Goal: Information Seeking & Learning: Find specific fact

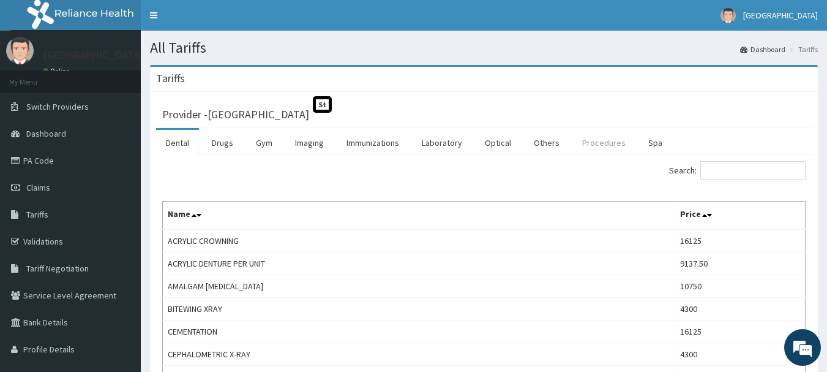
click at [599, 140] on link "Procedures" at bounding box center [603, 143] width 63 height 26
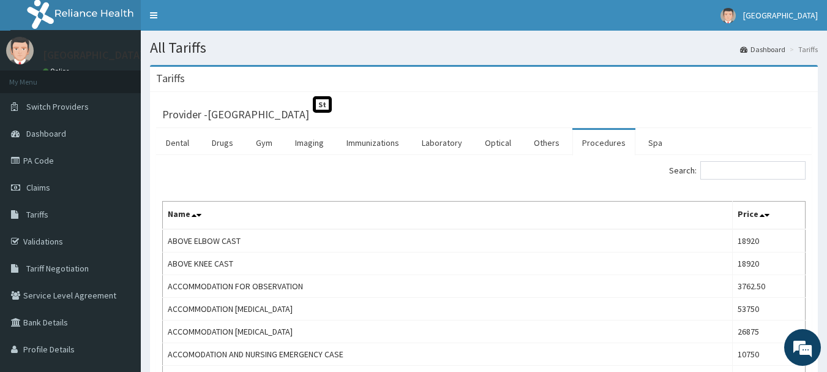
click at [601, 144] on link "Procedures" at bounding box center [603, 143] width 63 height 26
click at [678, 140] on ul "Dental Drugs Gym Imaging Immunizations Laboratory Optical Others Procedures Spa" at bounding box center [484, 141] width 656 height 27
click at [741, 173] on input "Search:" at bounding box center [752, 170] width 105 height 18
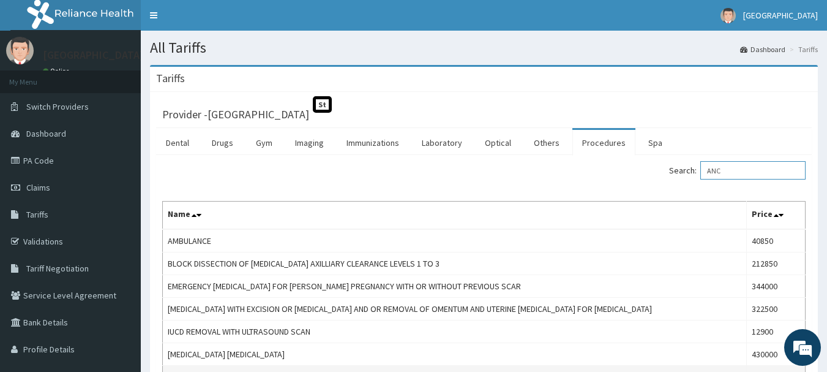
type input "ANC"
click at [44, 243] on link "Validations" at bounding box center [70, 241] width 141 height 27
click at [36, 238] on link "Validations" at bounding box center [70, 241] width 141 height 27
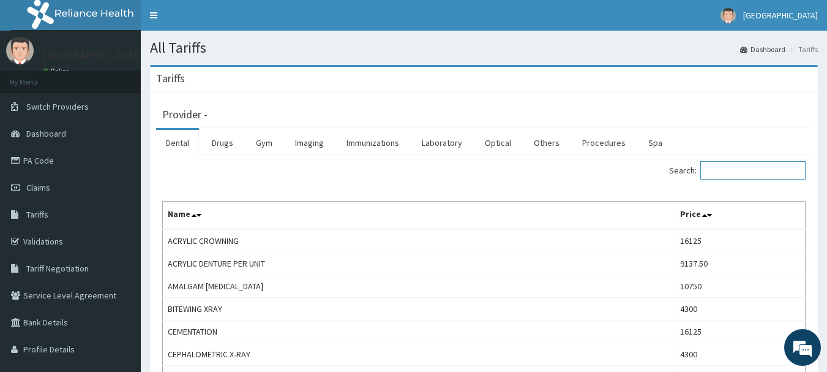
click at [731, 171] on input "Search:" at bounding box center [752, 170] width 105 height 18
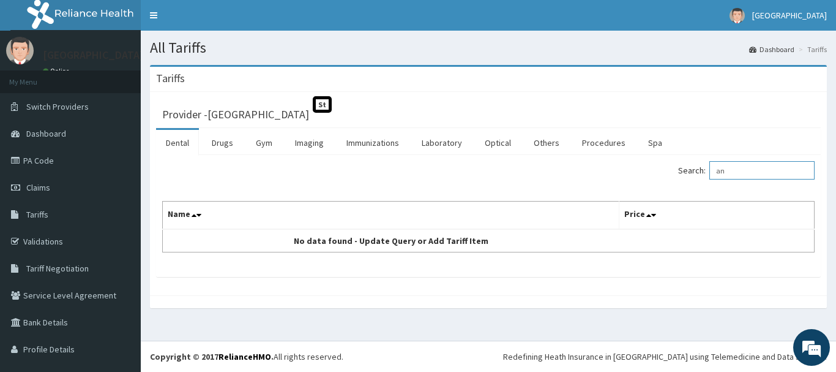
type input "a"
type input "anti"
click at [608, 139] on link "Procedures" at bounding box center [603, 143] width 63 height 26
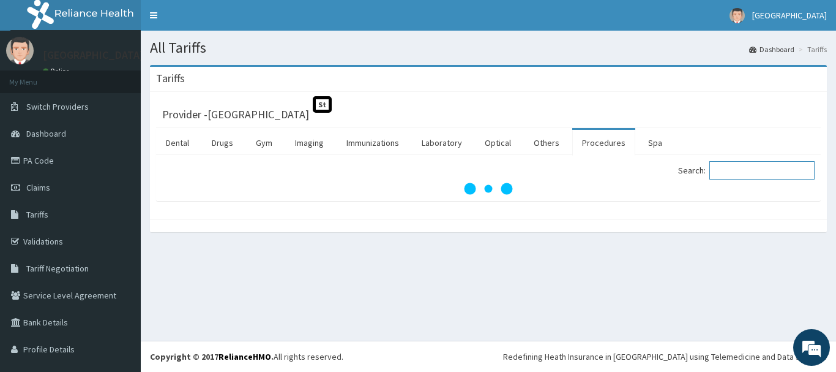
click at [730, 165] on input "Search:" at bounding box center [761, 170] width 105 height 18
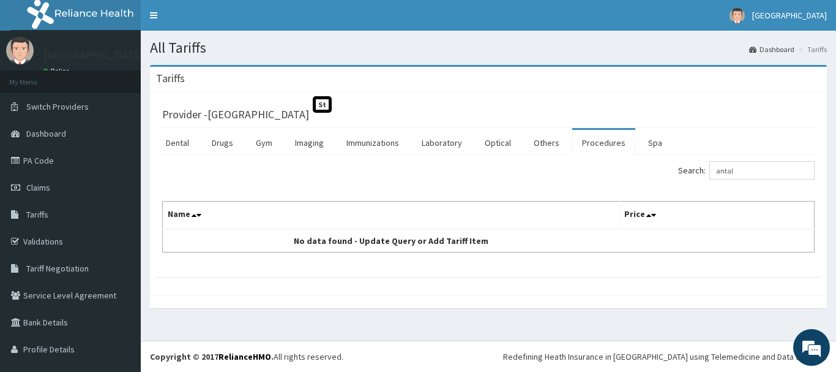
drag, startPoint x: 168, startPoint y: 243, endPoint x: 274, endPoint y: 252, distance: 105.6
click at [736, 171] on input "antal" at bounding box center [761, 170] width 105 height 18
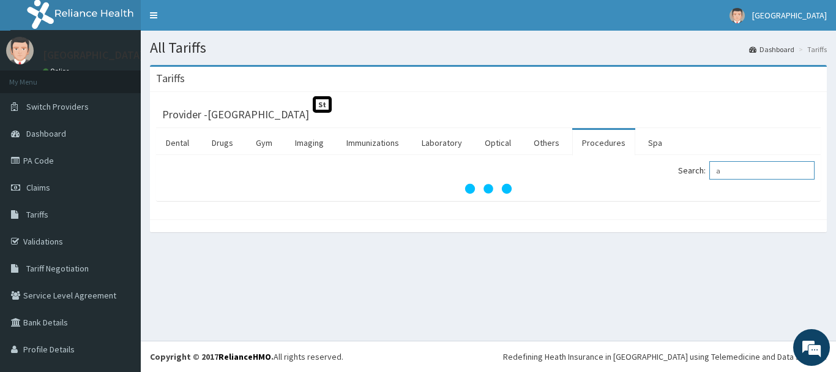
type input "a"
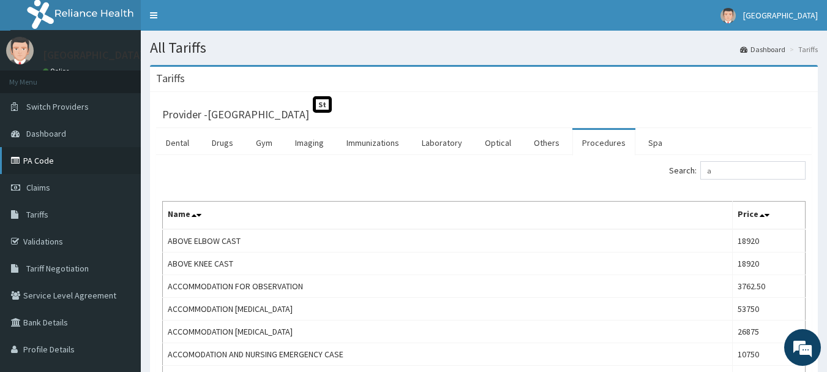
click at [43, 159] on link "PA Code" at bounding box center [70, 160] width 141 height 27
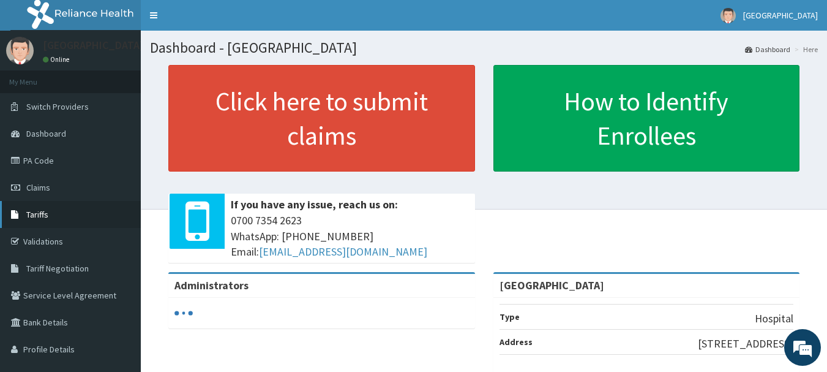
click at [48, 214] on link "Tariffs" at bounding box center [70, 214] width 141 height 27
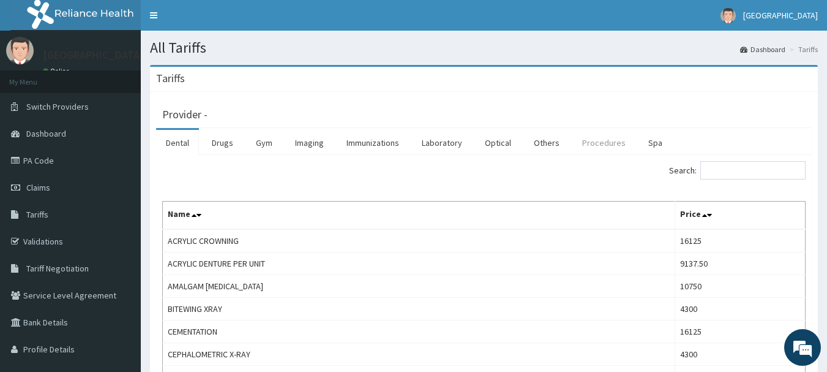
click at [585, 144] on link "Procedures" at bounding box center [603, 143] width 63 height 26
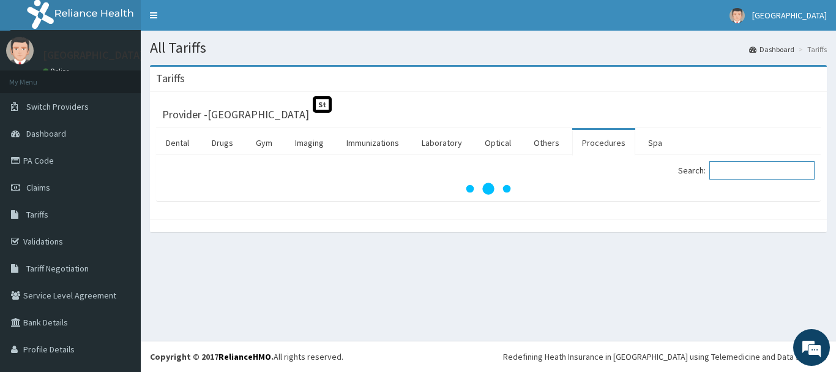
click at [736, 171] on input "Search:" at bounding box center [761, 170] width 105 height 18
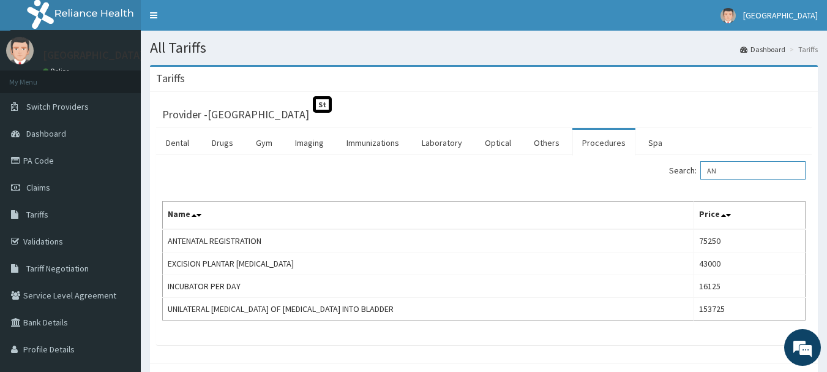
type input "A"
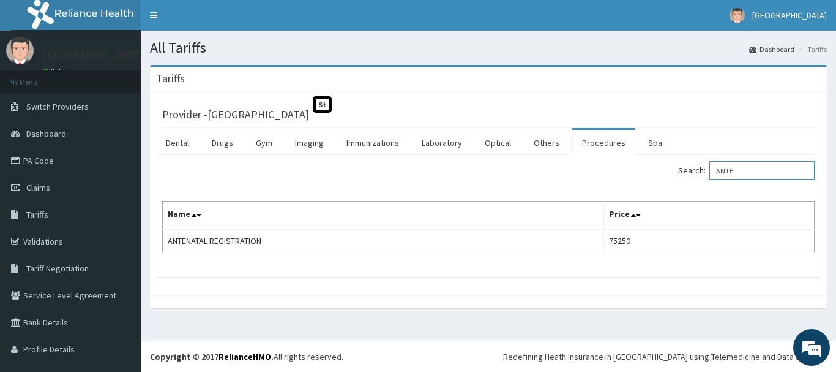
type input "ANTE"
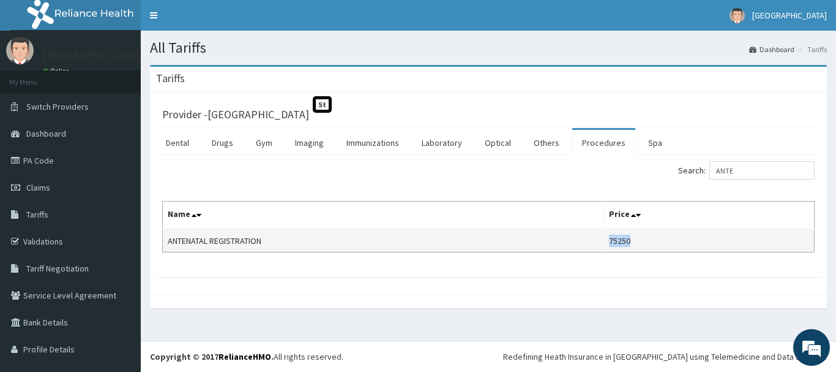
drag, startPoint x: 613, startPoint y: 242, endPoint x: 637, endPoint y: 241, distance: 24.6
click at [637, 241] on td "75250" at bounding box center [709, 240] width 211 height 23
copy td "75250"
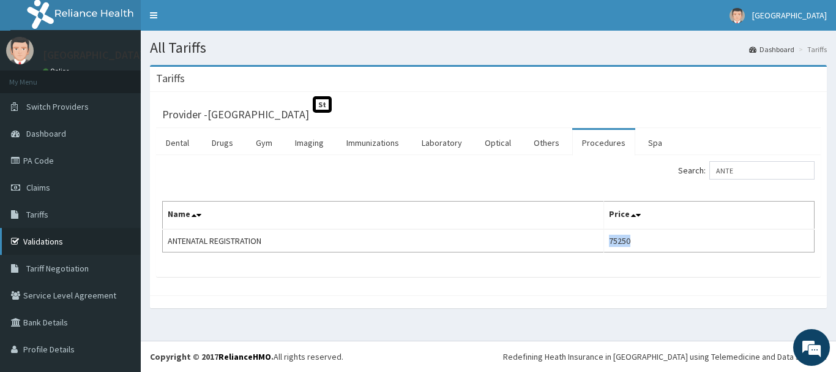
click at [43, 244] on link "Validations" at bounding box center [70, 241] width 141 height 27
